Goal: Task Accomplishment & Management: Complete application form

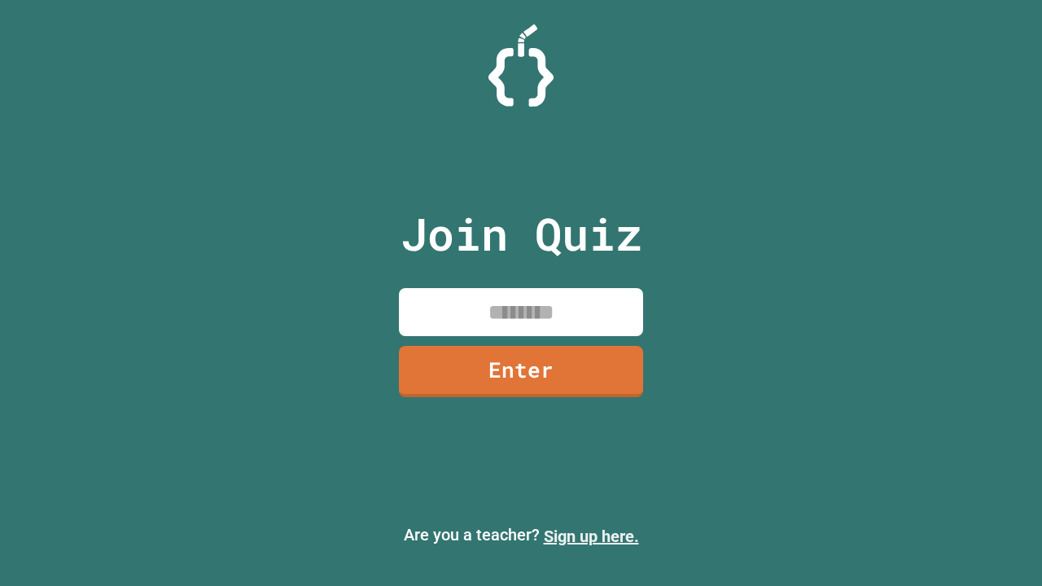
click at [591, 536] on link "Sign up here." at bounding box center [591, 537] width 95 height 20
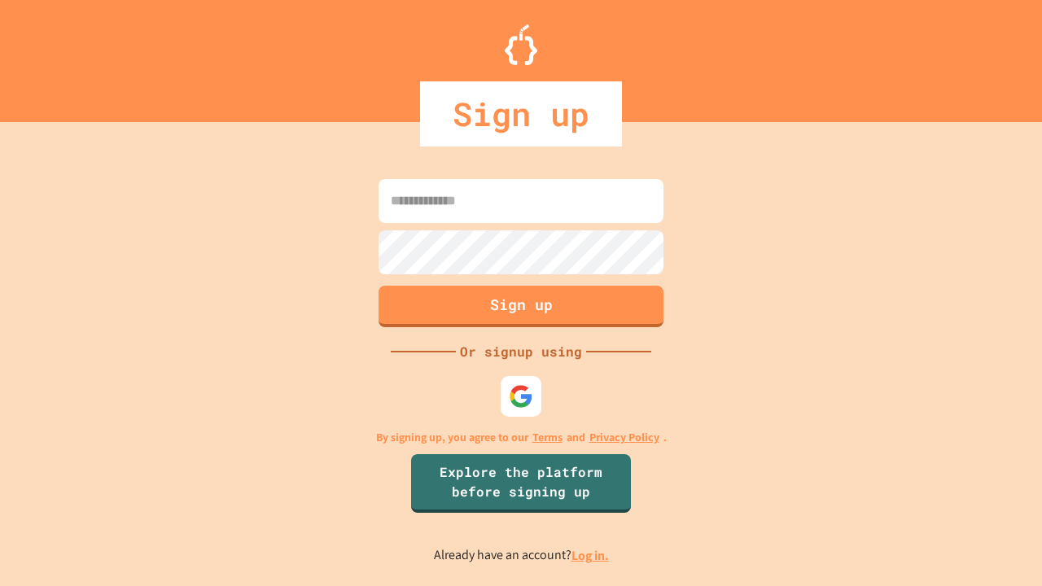
click at [591, 555] on link "Log in." at bounding box center [589, 555] width 37 height 17
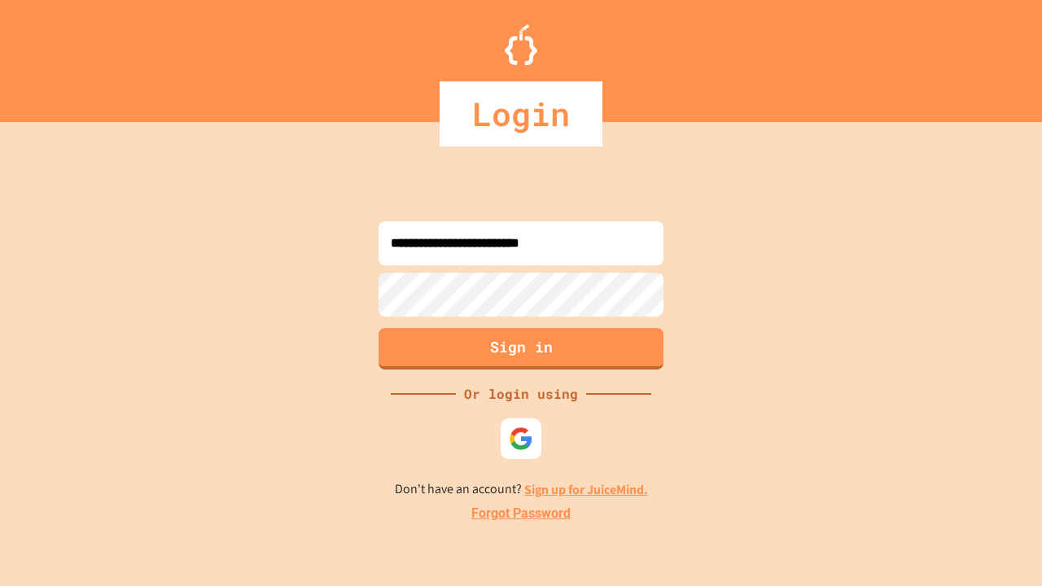
type input "**********"
